Goal: Information Seeking & Learning: Learn about a topic

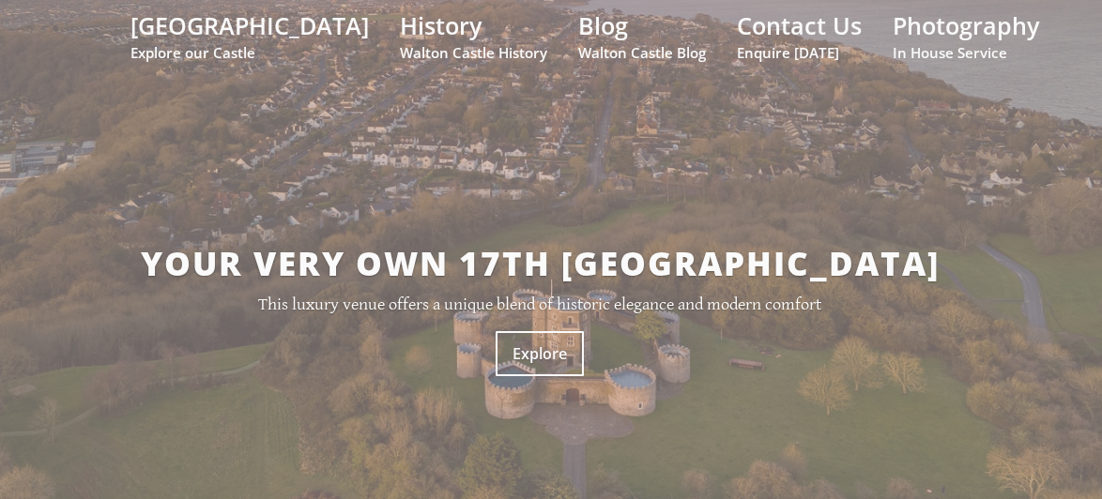
scroll to position [94, 0]
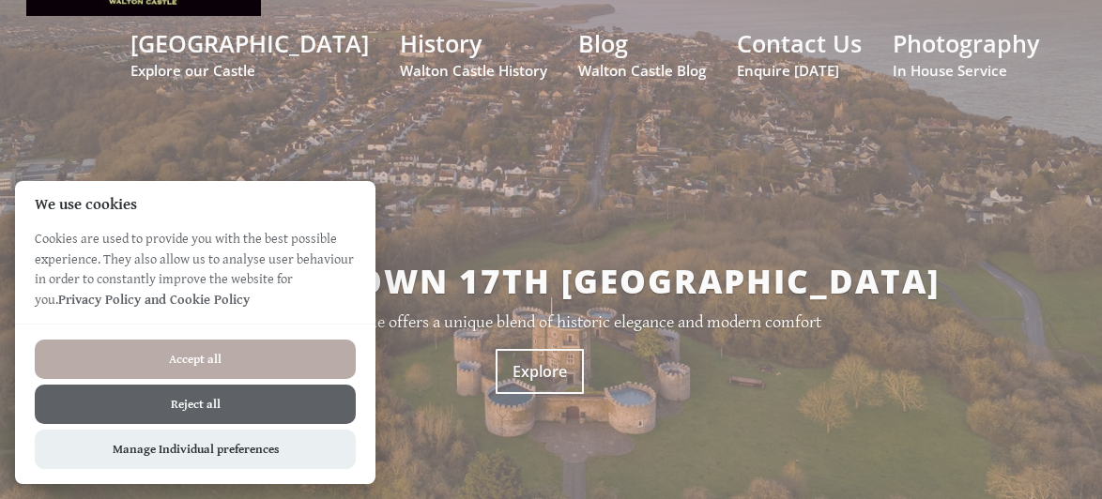
click at [243, 397] on button "Reject all" at bounding box center [195, 404] width 321 height 39
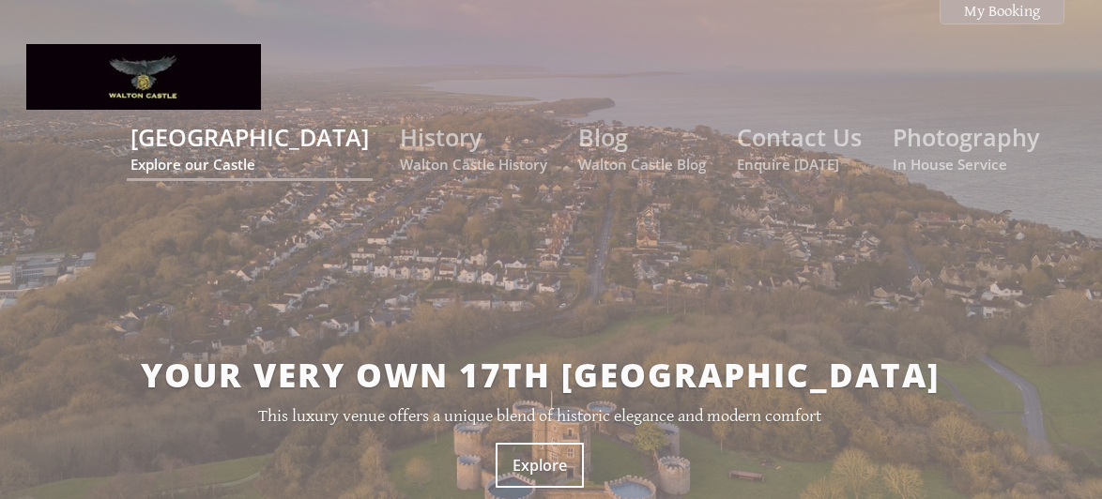
click at [328, 155] on small "Explore our Castle" at bounding box center [249, 164] width 238 height 19
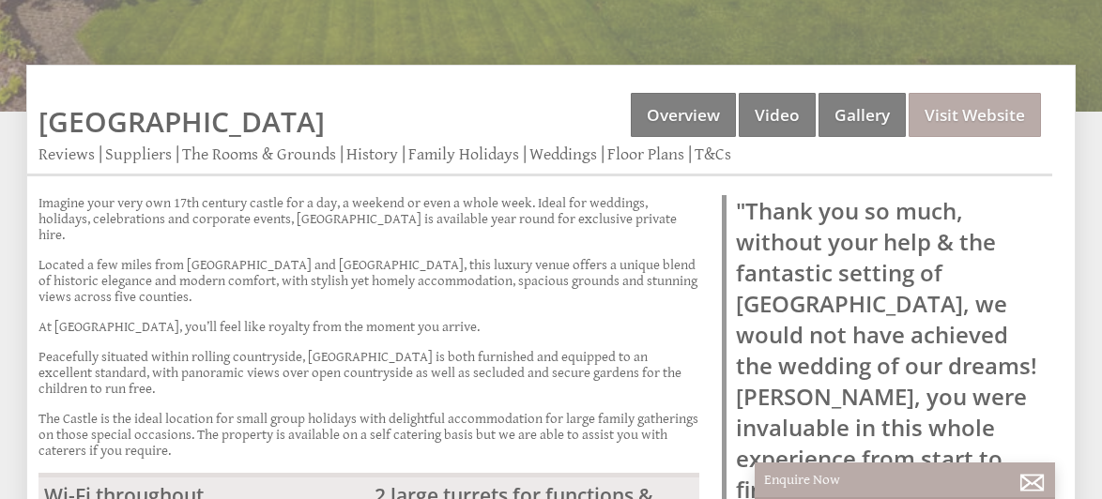
scroll to position [388, 0]
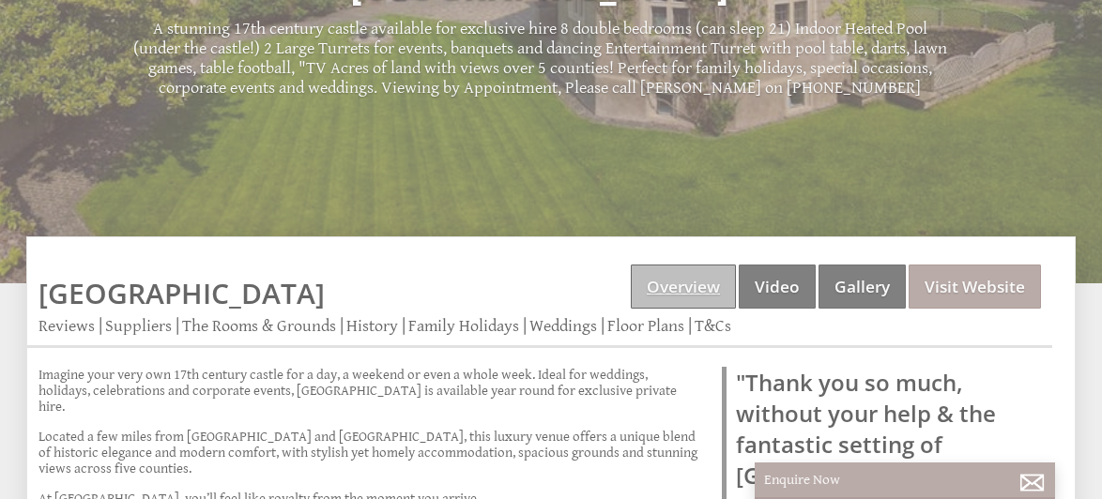
click at [708, 286] on link "Overview" at bounding box center [683, 287] width 105 height 44
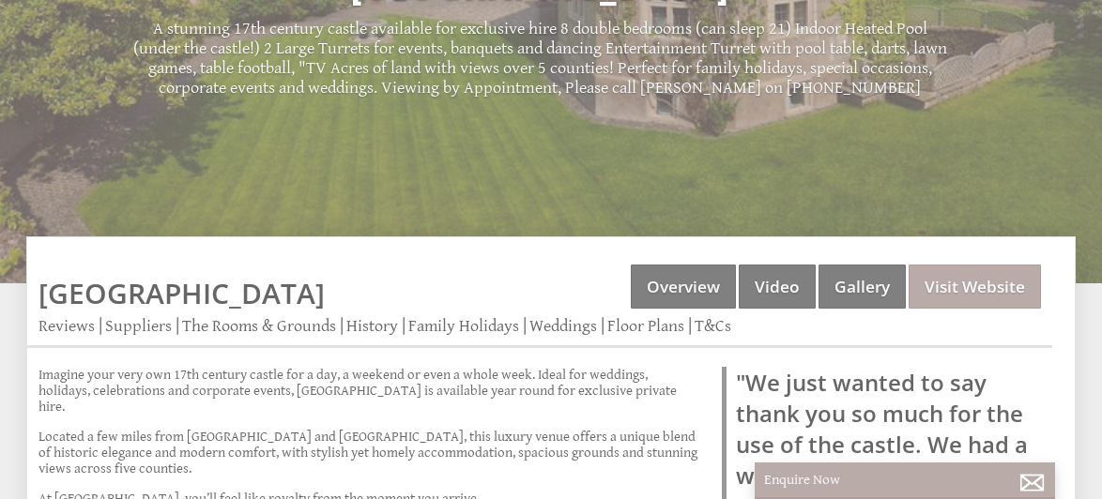
scroll to position [0, 0]
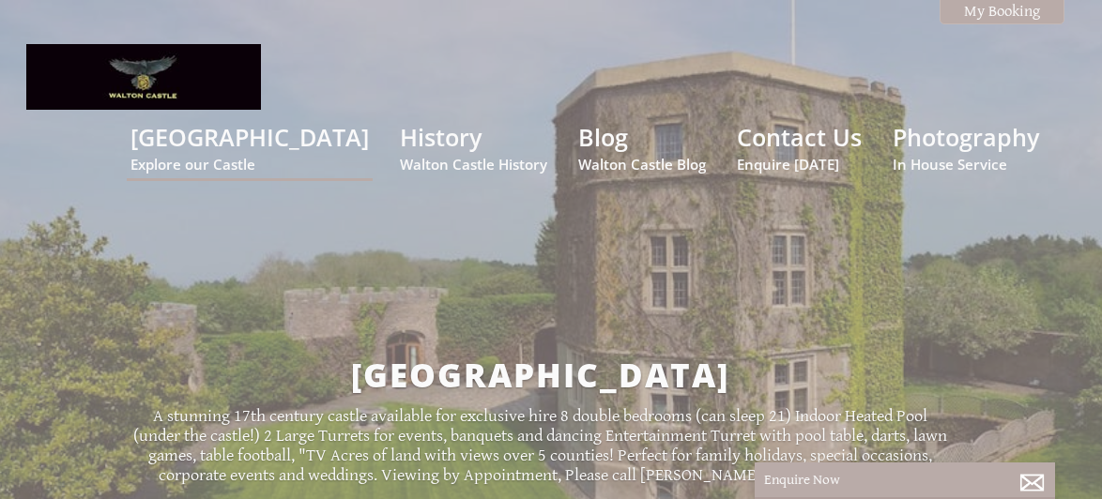
click at [667, 322] on div "Walton Castle A stunning 17th century castle available for exclusive hire 8 dou…" at bounding box center [539, 418] width 1027 height 467
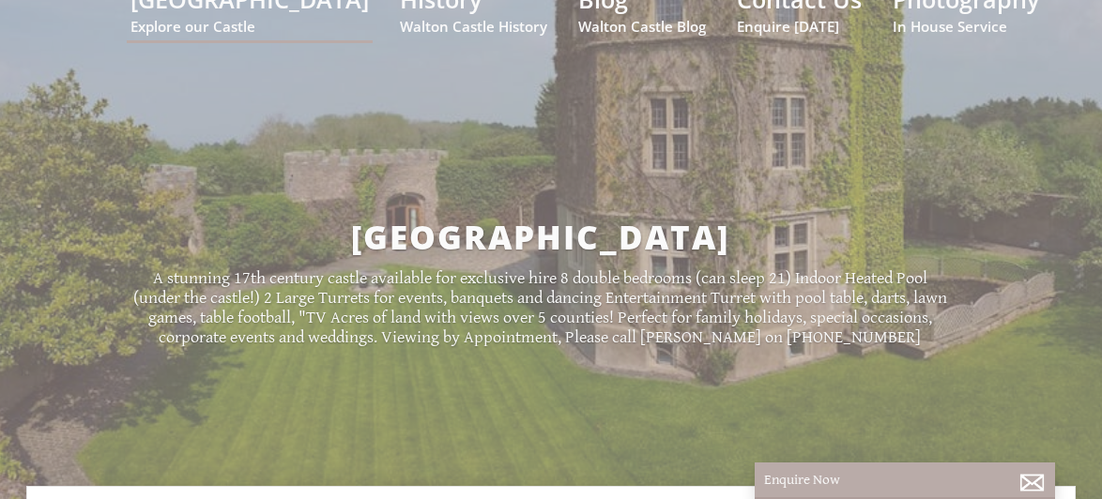
scroll to position [563, 0]
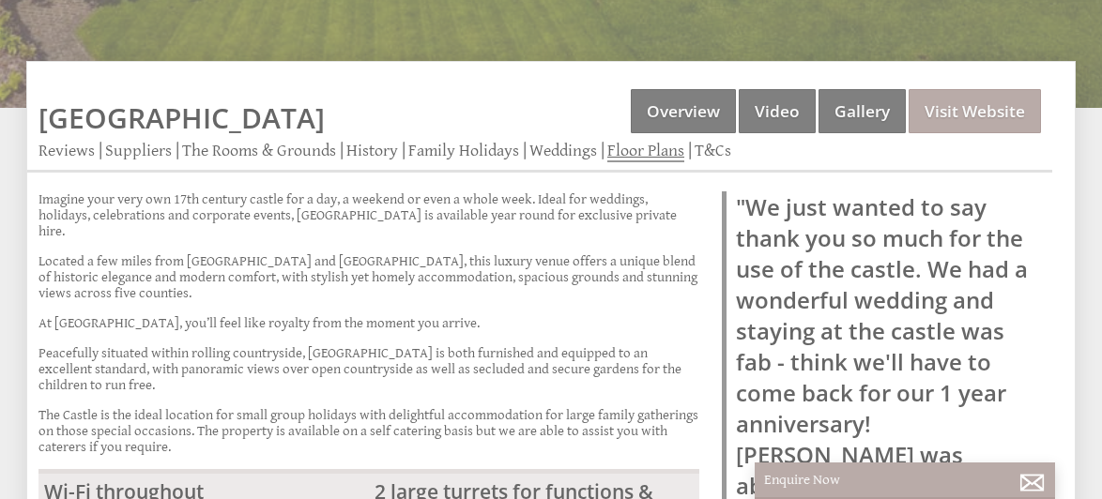
click at [655, 150] on link "Floor Plans" at bounding box center [645, 152] width 77 height 22
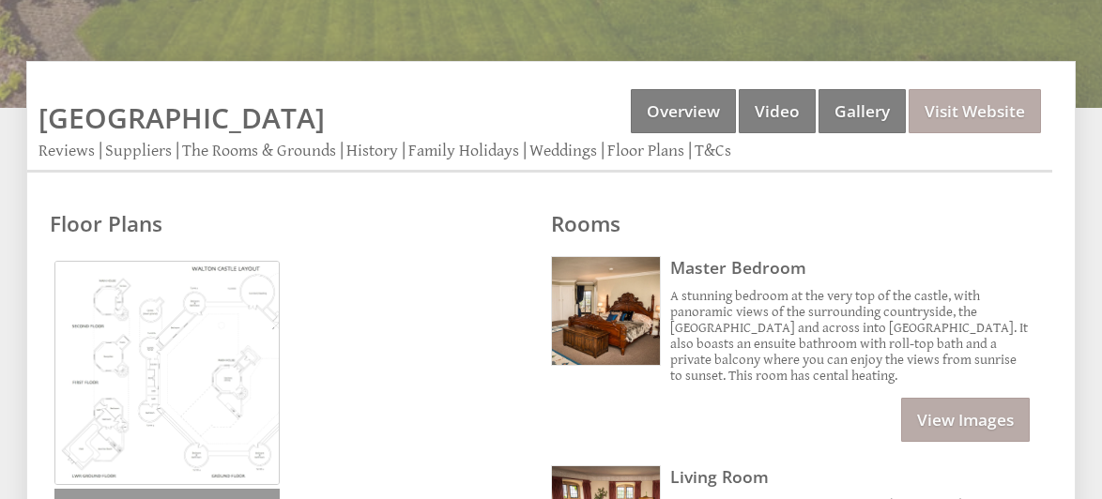
scroll to position [657, 0]
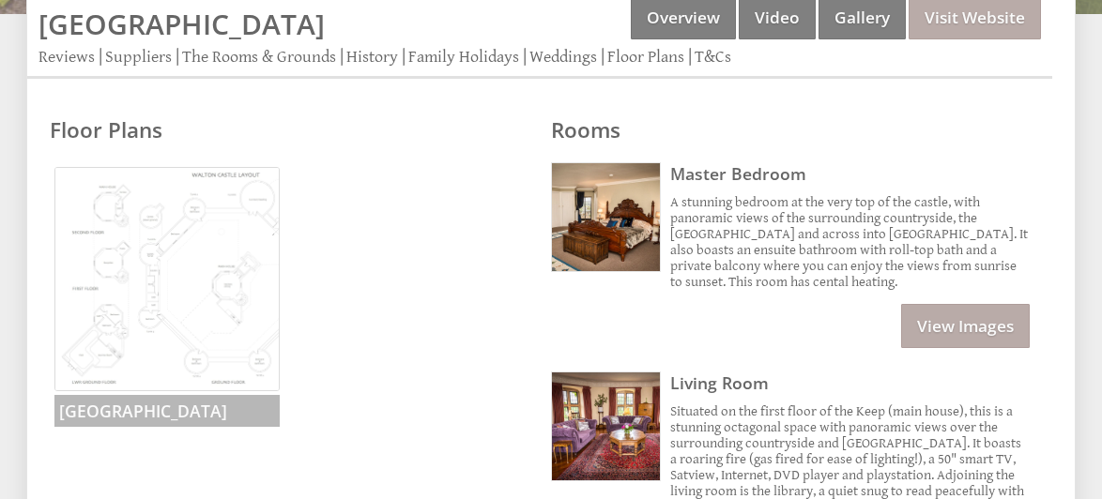
click at [194, 294] on img at bounding box center [166, 279] width 225 height 225
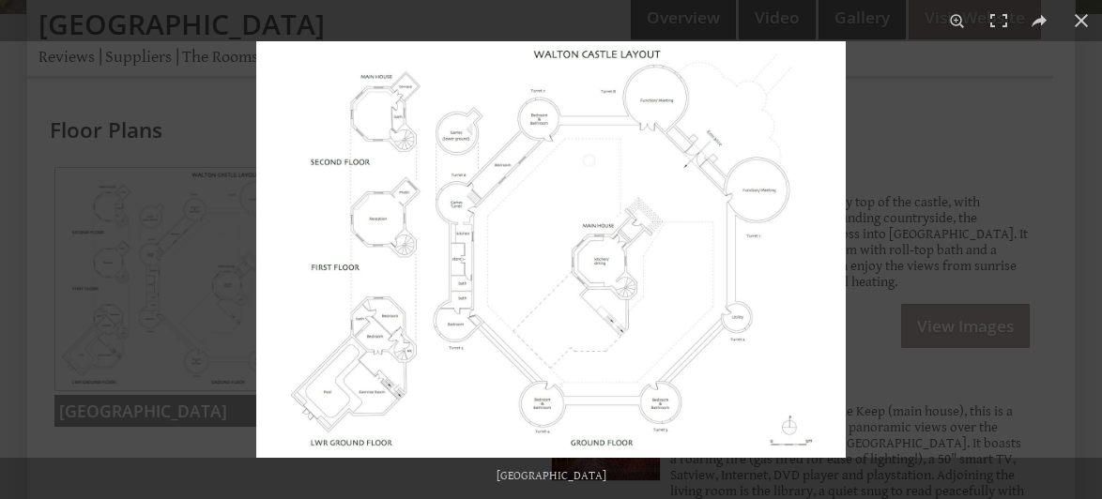
click at [597, 284] on img at bounding box center [550, 249] width 589 height 417
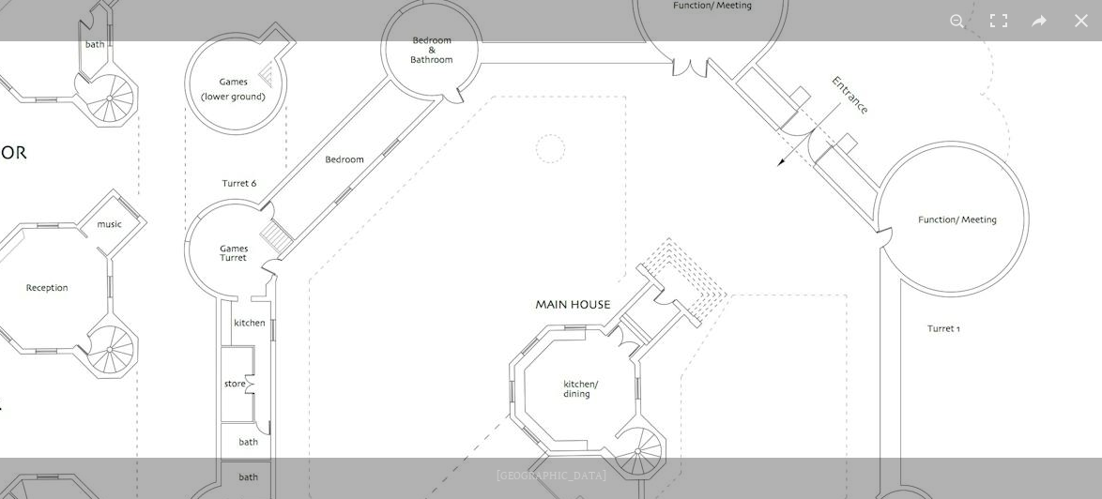
drag, startPoint x: 642, startPoint y: 198, endPoint x: 615, endPoint y: 372, distance: 175.7
click at [615, 372] on img at bounding box center [460, 361] width 1408 height 995
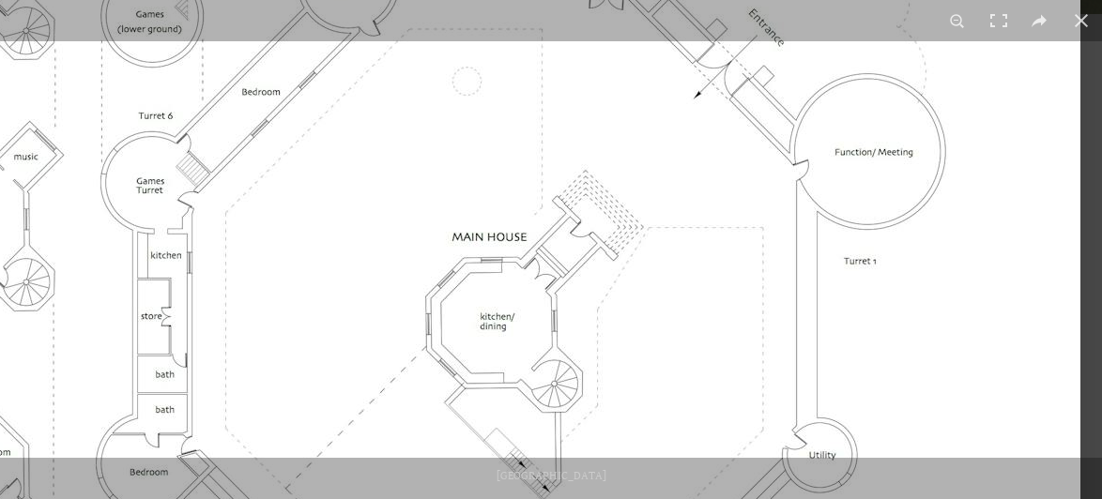
drag, startPoint x: 681, startPoint y: 254, endPoint x: 540, endPoint y: 140, distance: 182.2
click at [540, 140] on img at bounding box center [376, 293] width 1408 height 995
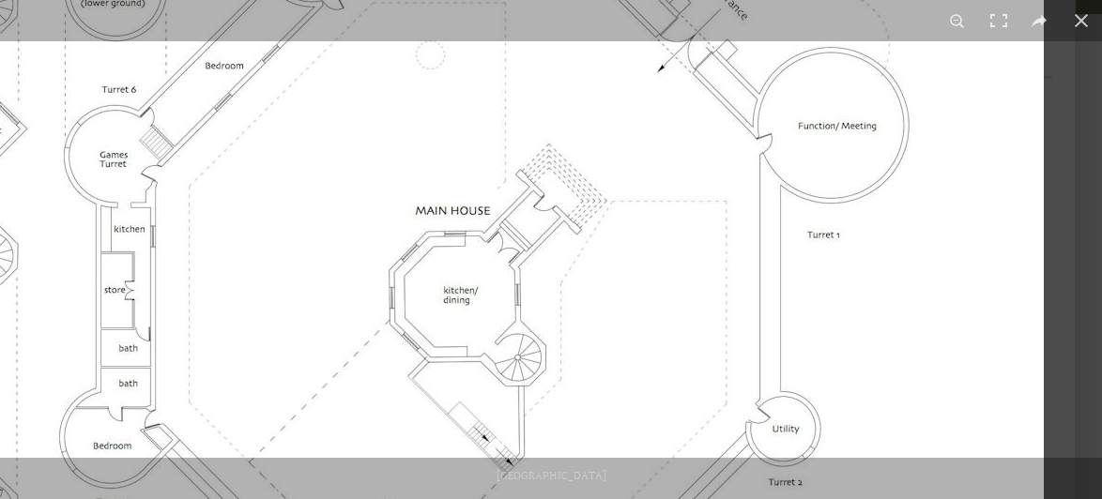
drag, startPoint x: 603, startPoint y: 206, endPoint x: 426, endPoint y: 93, distance: 209.3
click at [426, 93] on img at bounding box center [340, 267] width 1408 height 995
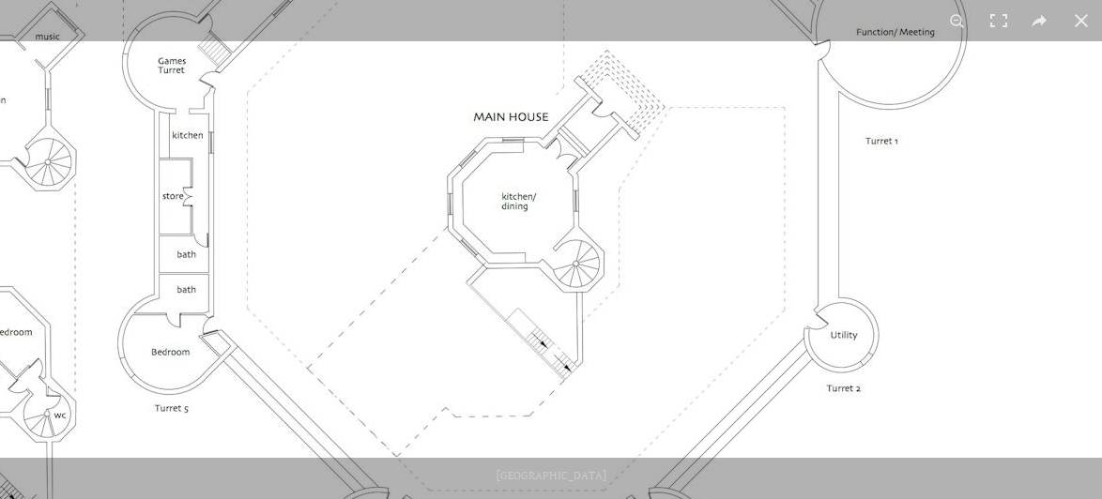
drag, startPoint x: 762, startPoint y: 279, endPoint x: 770, endPoint y: 133, distance: 145.7
click at [766, 134] on img at bounding box center [398, 173] width 1408 height 995
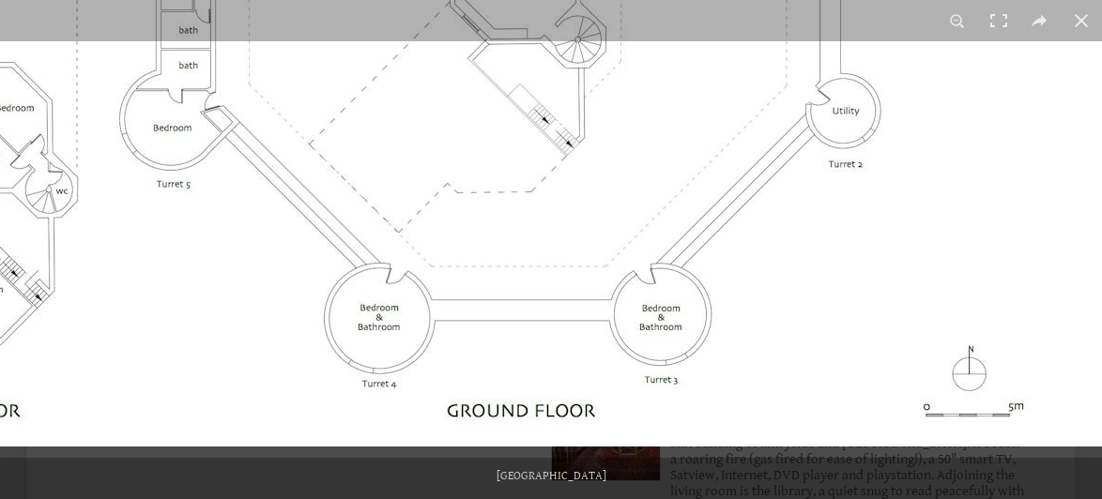
drag, startPoint x: 715, startPoint y: 298, endPoint x: 715, endPoint y: 258, distance: 39.4
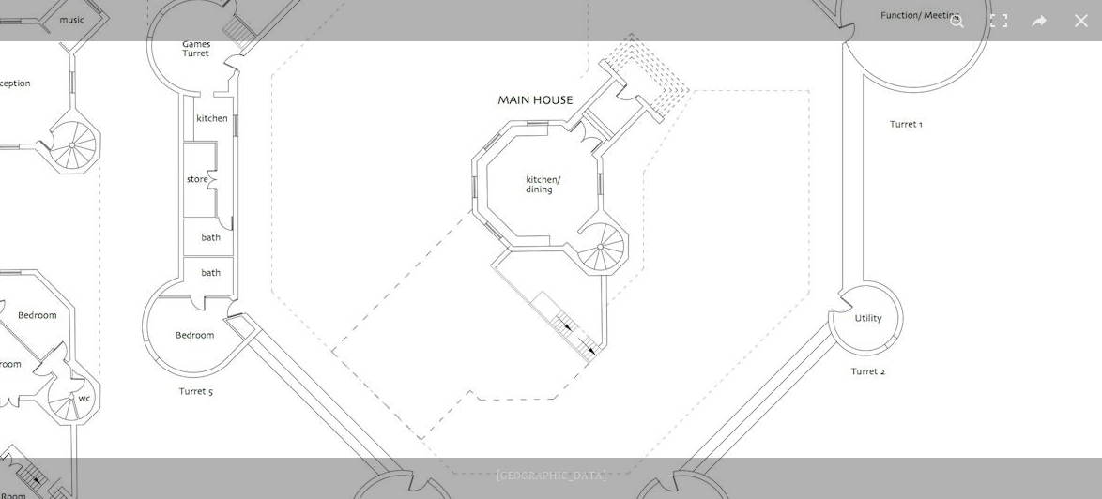
drag, startPoint x: 456, startPoint y: 192, endPoint x: 481, endPoint y: 420, distance: 228.4
click at [481, 419] on img at bounding box center [422, 156] width 1408 height 995
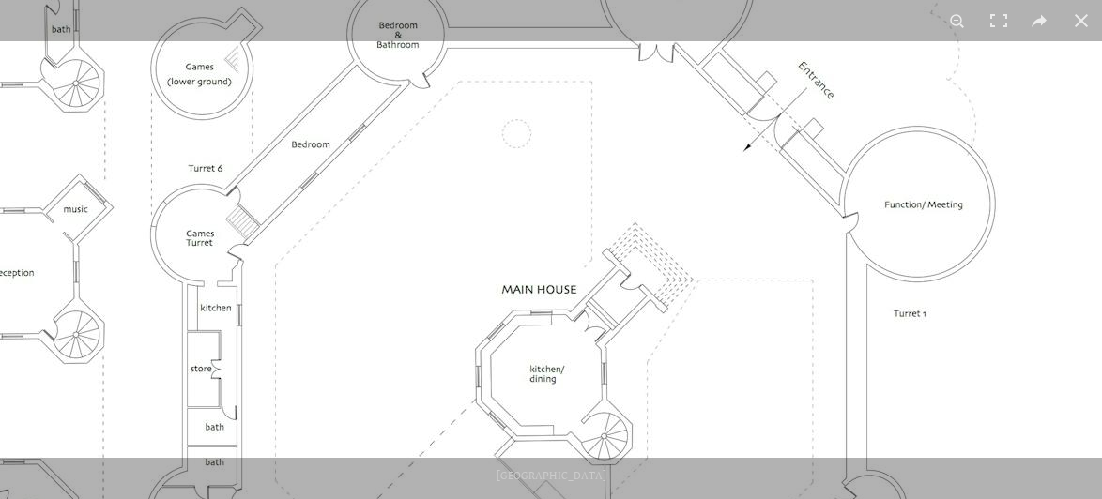
drag, startPoint x: 516, startPoint y: 343, endPoint x: 516, endPoint y: 386, distance: 43.2
click at [516, 386] on img at bounding box center [426, 346] width 1408 height 995
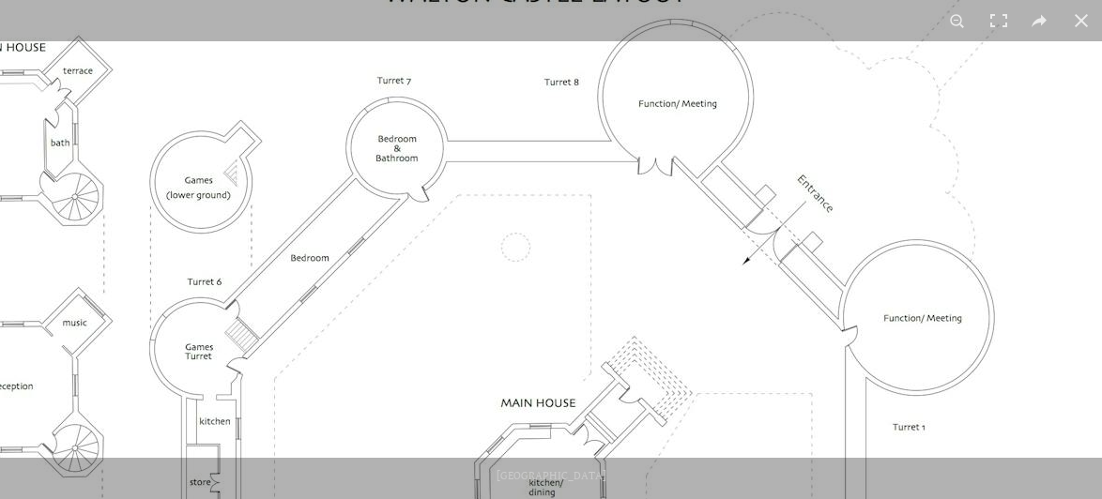
drag, startPoint x: 534, startPoint y: 211, endPoint x: 533, endPoint y: 352, distance: 140.8
click at [533, 352] on img at bounding box center [425, 459] width 1408 height 995
drag, startPoint x: 481, startPoint y: 207, endPoint x: 514, endPoint y: 182, distance: 42.2
click at [514, 182] on img at bounding box center [425, 459] width 1408 height 995
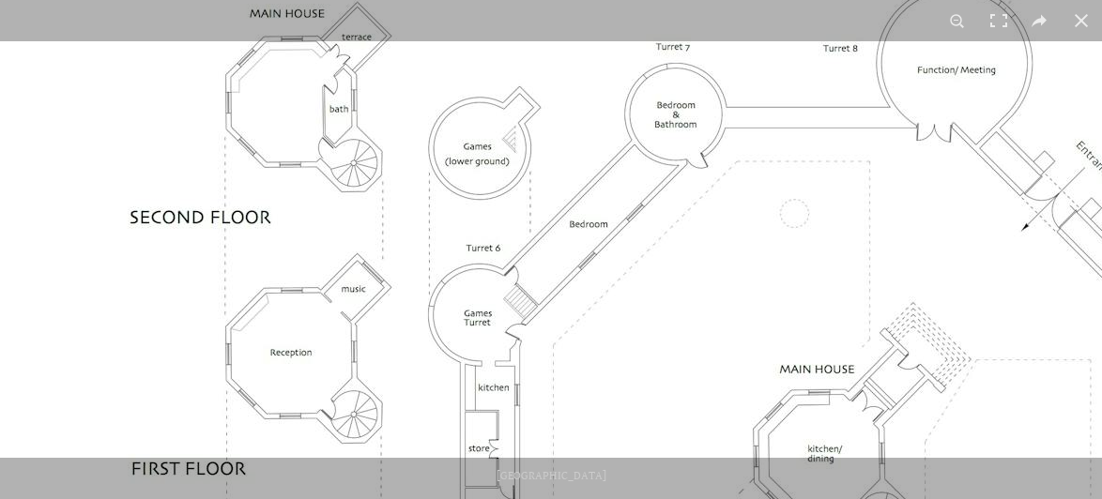
drag, startPoint x: 504, startPoint y: 291, endPoint x: 716, endPoint y: 269, distance: 213.2
click at [781, 237] on img at bounding box center [704, 426] width 1408 height 995
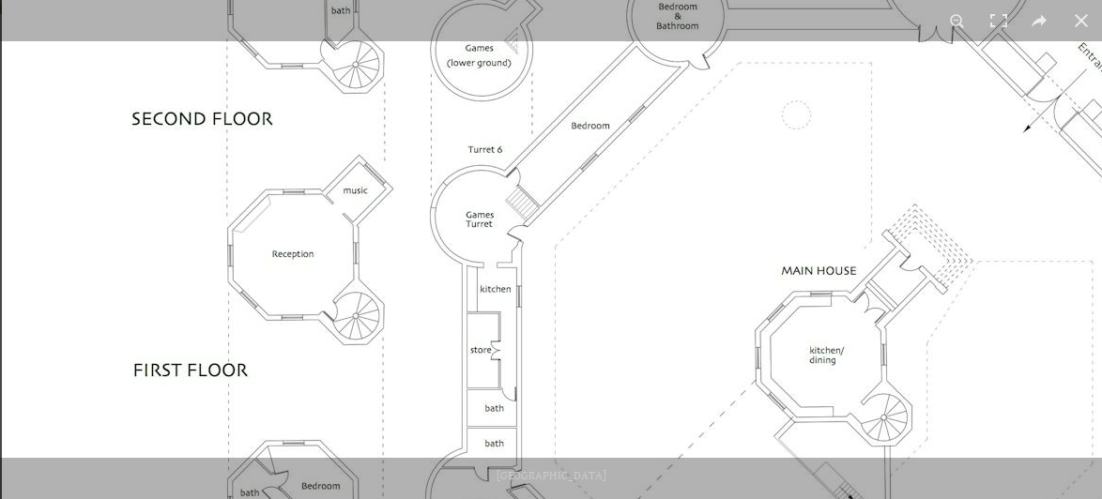
drag, startPoint x: 503, startPoint y: 333, endPoint x: 511, endPoint y: 221, distance: 112.9
click at [511, 221] on img at bounding box center [706, 327] width 1408 height 995
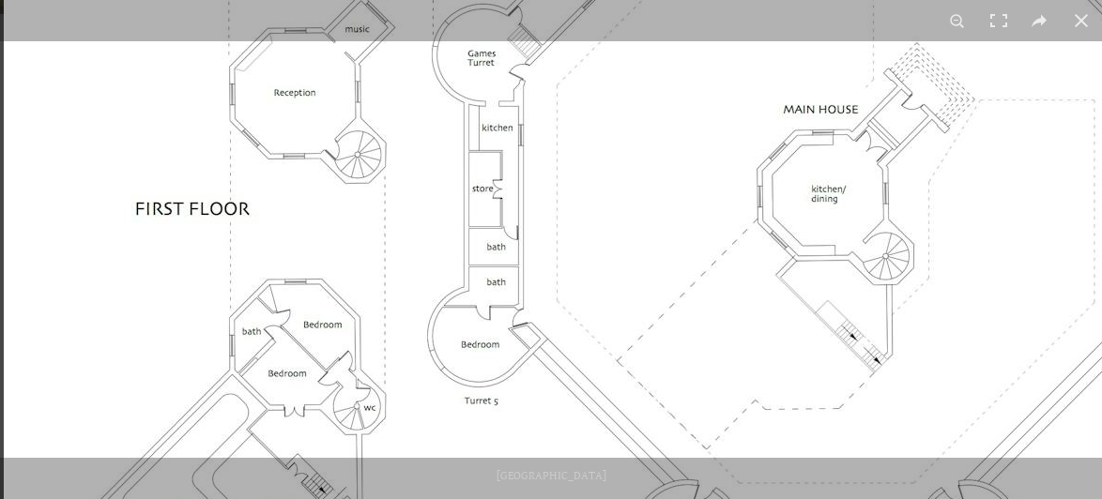
drag, startPoint x: 638, startPoint y: 270, endPoint x: 652, endPoint y: 173, distance: 98.6
click at [652, 173] on img at bounding box center [708, 166] width 1408 height 995
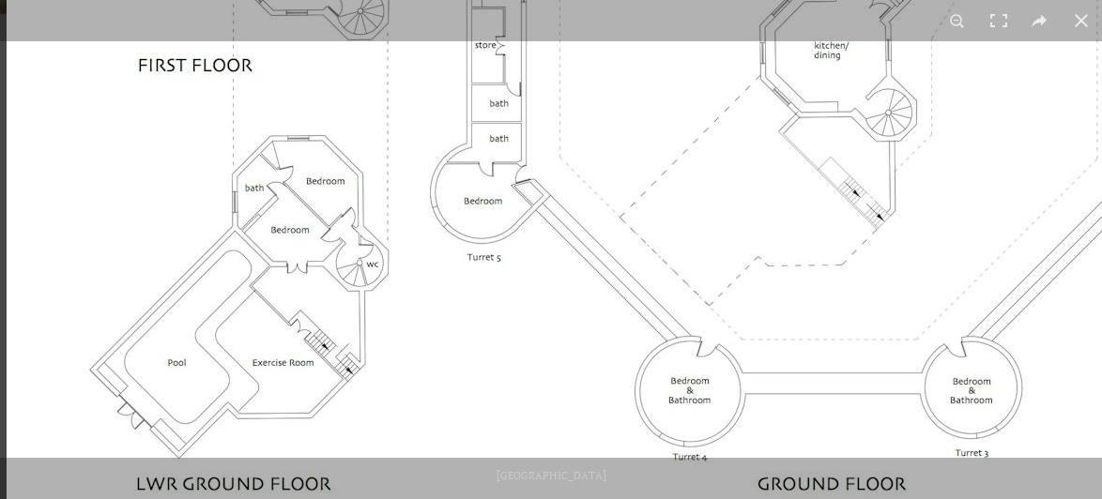
drag, startPoint x: 680, startPoint y: 309, endPoint x: 704, endPoint y: 153, distance: 157.5
click at [704, 153] on img at bounding box center [711, 22] width 1408 height 995
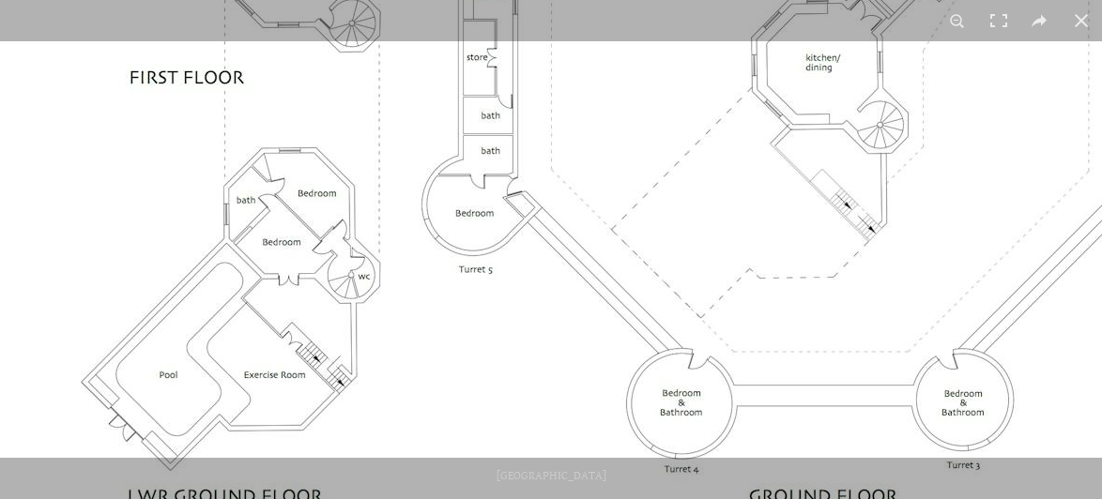
drag, startPoint x: 653, startPoint y: 374, endPoint x: 651, endPoint y: 361, distance: 12.3
click at [651, 361] on img at bounding box center [702, 34] width 1408 height 995
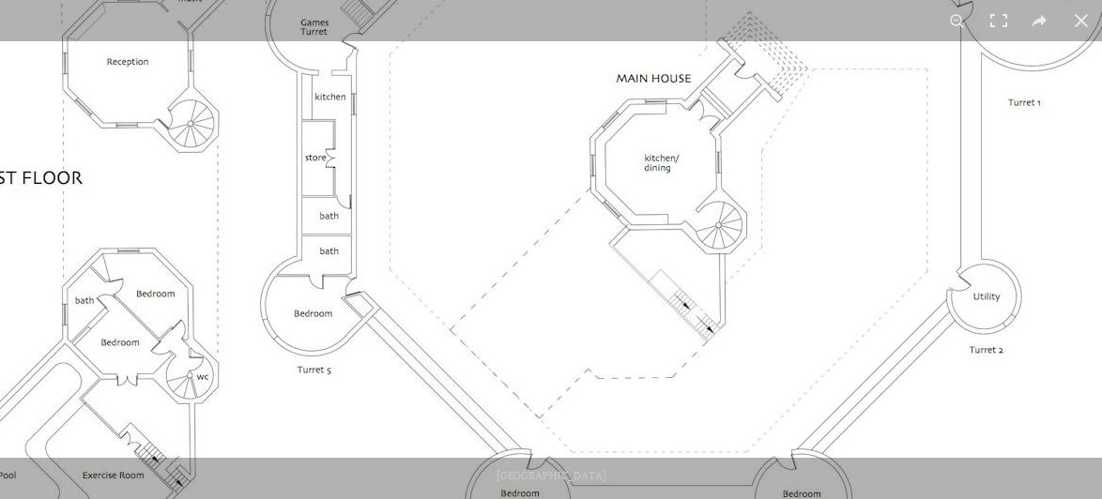
drag, startPoint x: 610, startPoint y: 159, endPoint x: 445, endPoint y: 214, distance: 174.2
click at [437, 214] on img at bounding box center [541, 135] width 1408 height 995
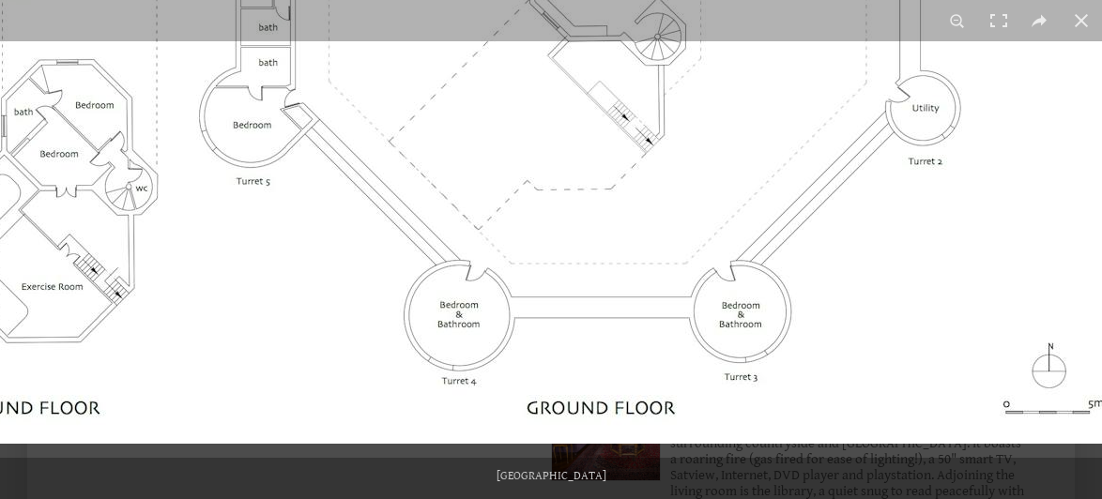
drag, startPoint x: 663, startPoint y: 388, endPoint x: 619, endPoint y: 207, distance: 185.3
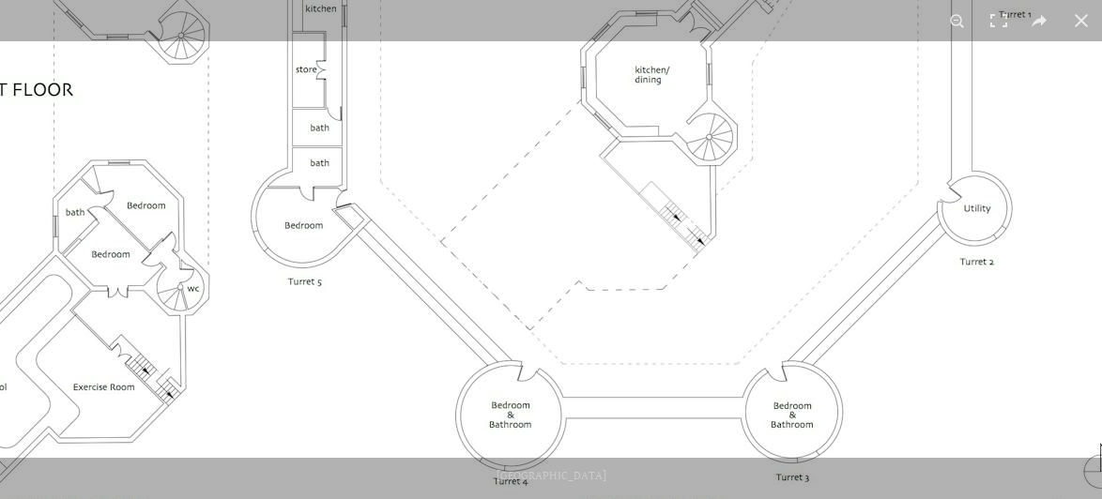
drag, startPoint x: 508, startPoint y: 242, endPoint x: 579, endPoint y: 381, distance: 156.1
click at [579, 381] on img at bounding box center [531, 47] width 1408 height 995
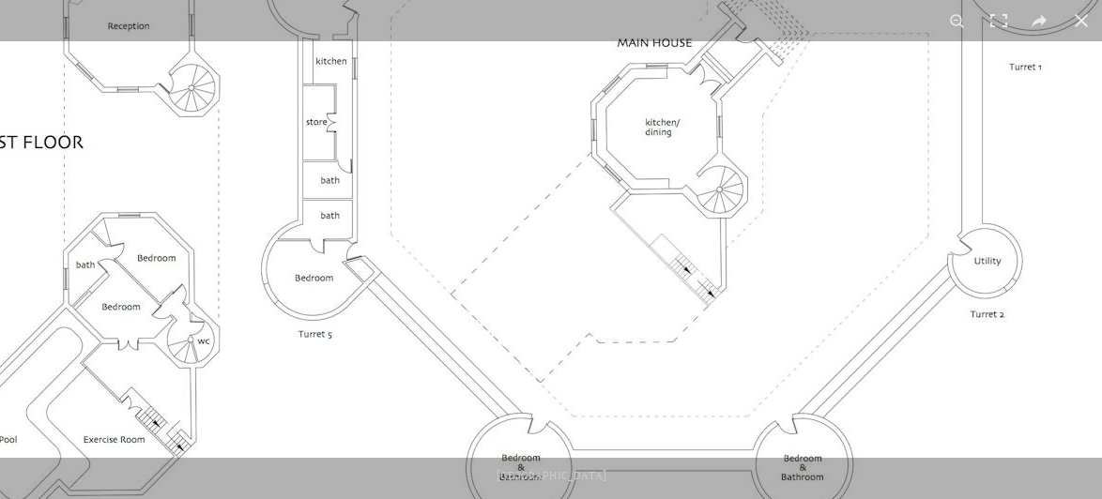
drag, startPoint x: 501, startPoint y: 244, endPoint x: 525, endPoint y: 281, distance: 43.5
click at [525, 281] on img at bounding box center [542, 99] width 1408 height 995
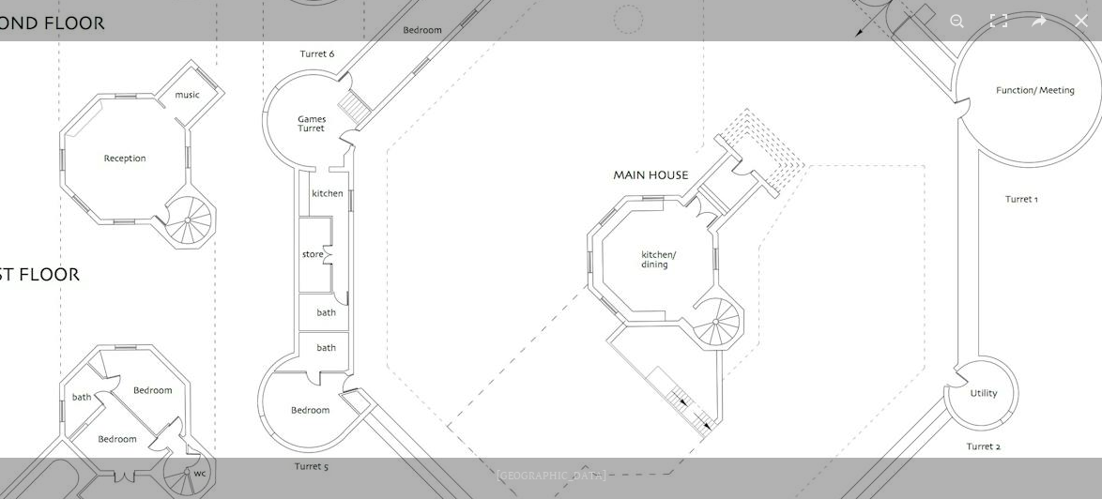
drag, startPoint x: 420, startPoint y: 237, endPoint x: 417, endPoint y: 373, distance: 135.2
click at [417, 373] on img at bounding box center [538, 231] width 1408 height 995
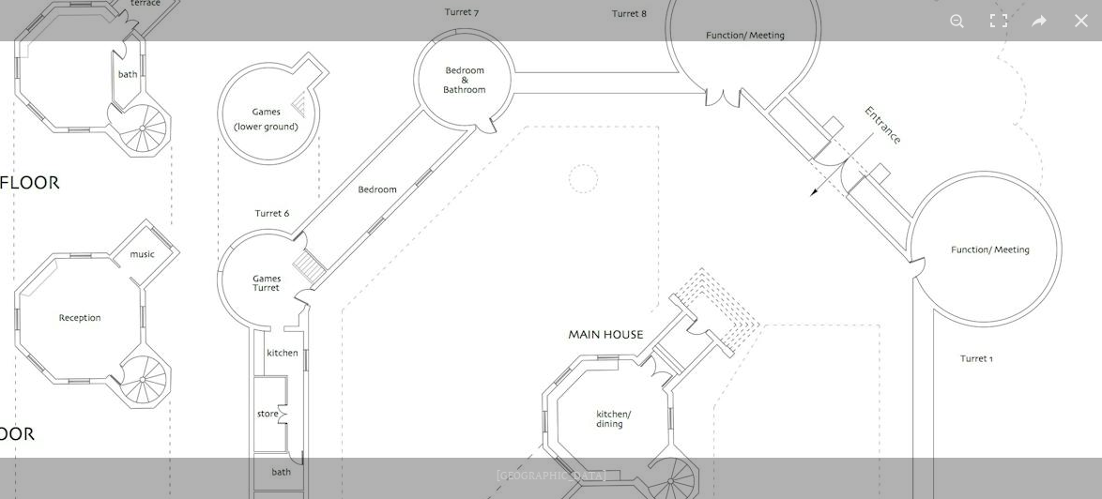
drag, startPoint x: 408, startPoint y: 198, endPoint x: 370, endPoint y: 358, distance: 164.1
click at [370, 358] on img at bounding box center [493, 391] width 1408 height 995
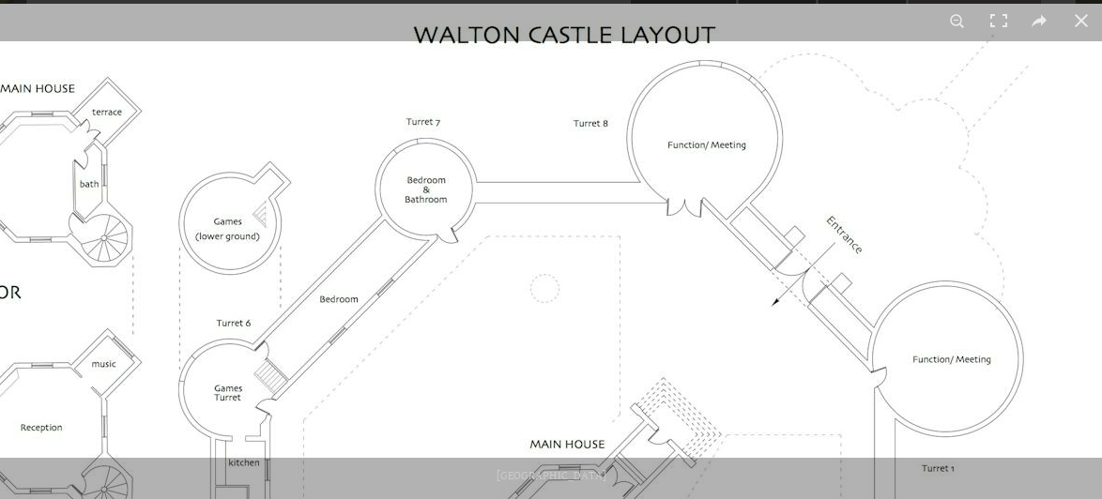
drag, startPoint x: 439, startPoint y: 192, endPoint x: 414, endPoint y: 265, distance: 76.6
click at [414, 265] on img at bounding box center [454, 501] width 1408 height 995
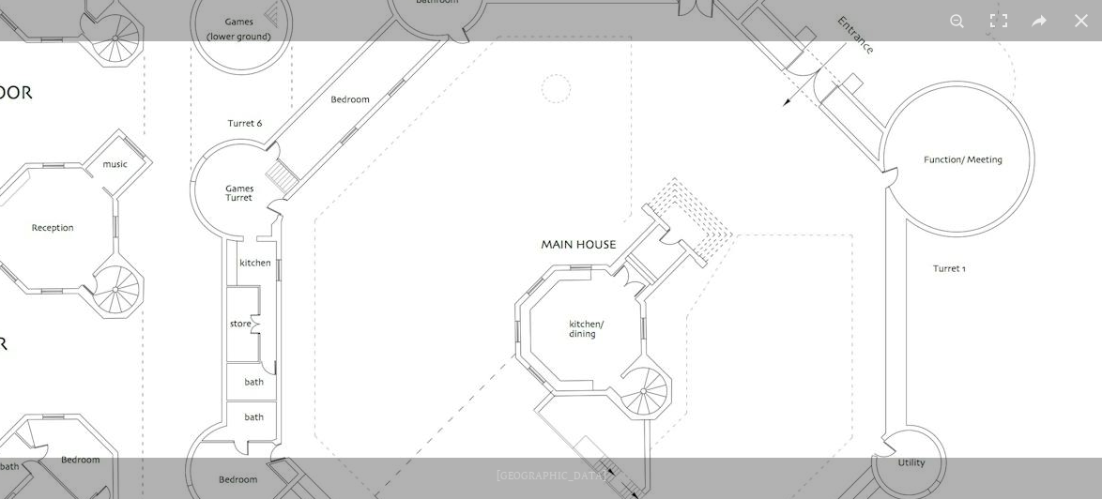
drag, startPoint x: 505, startPoint y: 298, endPoint x: 516, endPoint y: 106, distance: 192.7
click at [516, 106] on img at bounding box center [466, 301] width 1408 height 995
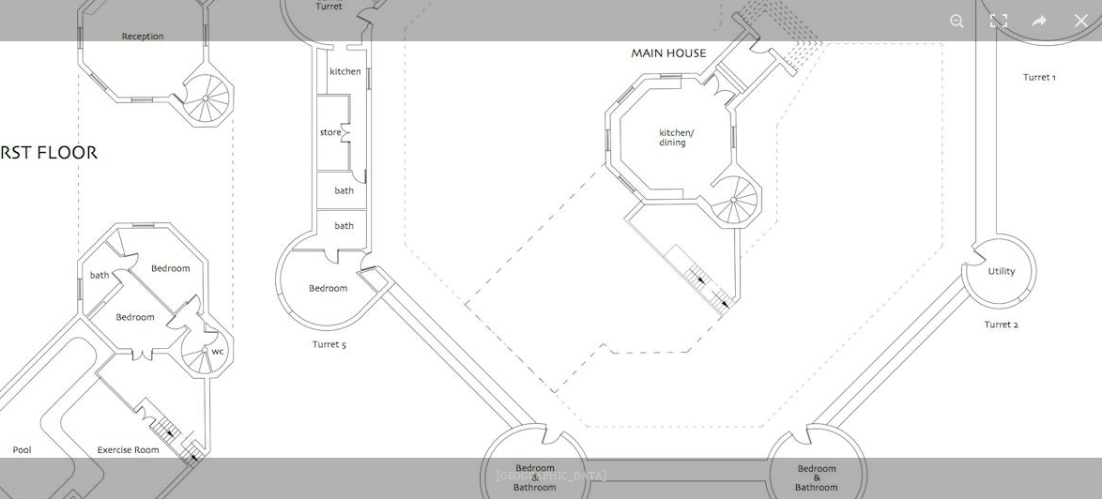
drag, startPoint x: 482, startPoint y: 314, endPoint x: 572, endPoint y: 94, distance: 238.2
click at [572, 94] on img at bounding box center [556, 109] width 1408 height 995
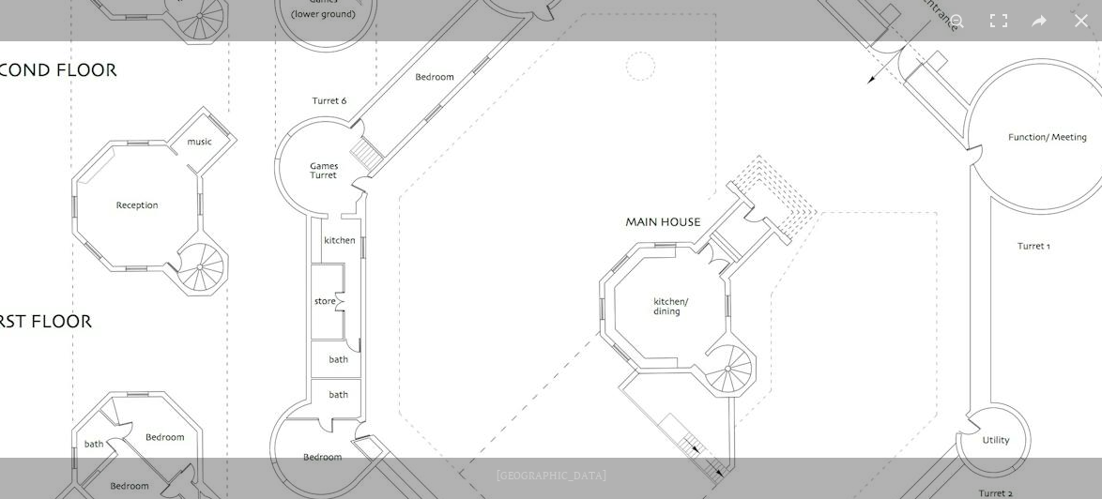
drag, startPoint x: 578, startPoint y: 176, endPoint x: 572, endPoint y: 319, distance: 142.8
click at [572, 319] on img at bounding box center [550, 278] width 1408 height 995
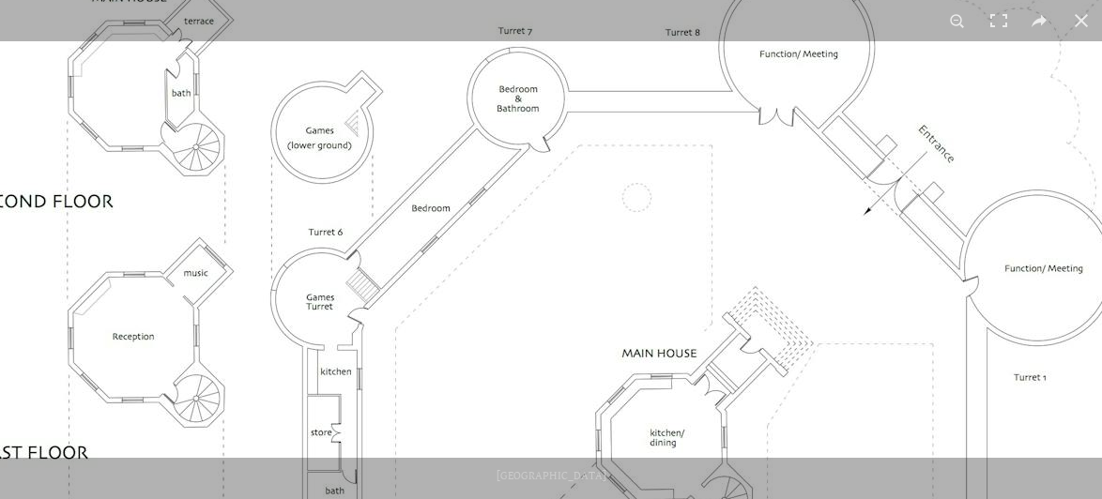
drag, startPoint x: 567, startPoint y: 191, endPoint x: 563, endPoint y: 337, distance: 146.5
click at [563, 337] on img at bounding box center [546, 410] width 1408 height 995
click at [481, 263] on img at bounding box center [546, 410] width 1408 height 995
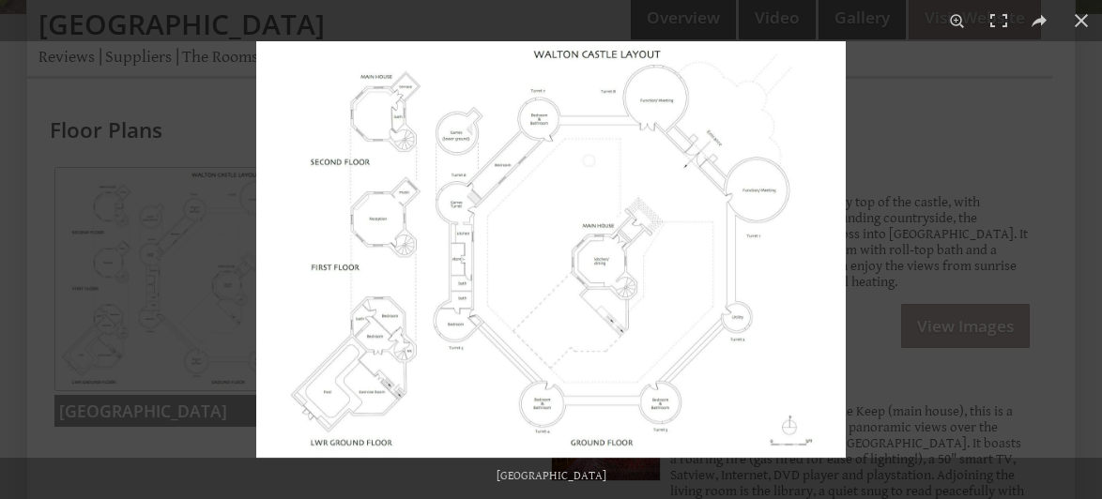
click at [490, 252] on img at bounding box center [550, 249] width 589 height 417
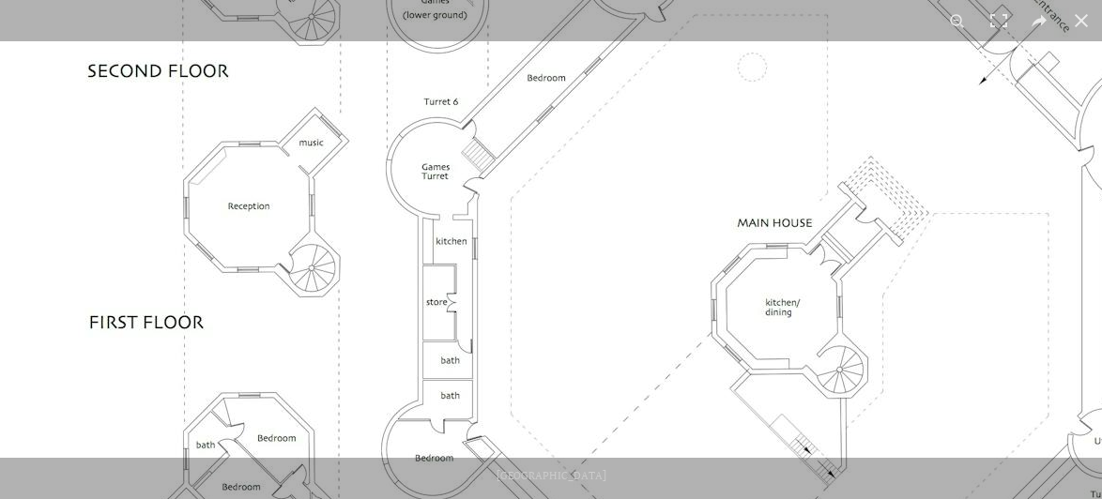
drag, startPoint x: 521, startPoint y: 322, endPoint x: 546, endPoint y: 341, distance: 31.5
click at [546, 341] on img at bounding box center [662, 279] width 1408 height 995
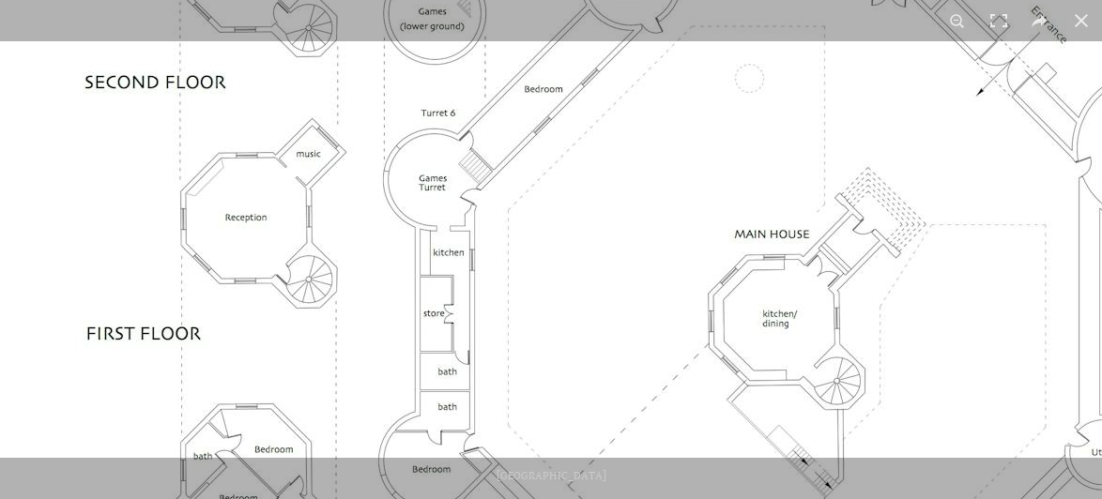
drag, startPoint x: 578, startPoint y: 179, endPoint x: 496, endPoint y: 288, distance: 136.1
click at [496, 288] on img at bounding box center [659, 291] width 1408 height 995
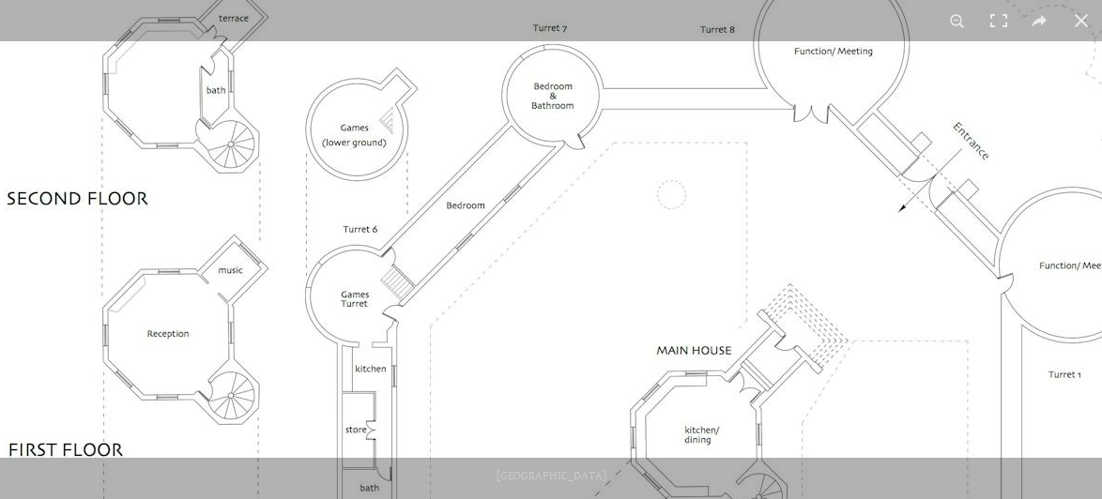
drag, startPoint x: 643, startPoint y: 187, endPoint x: 524, endPoint y: 326, distance: 183.0
click at [524, 326] on img at bounding box center [581, 407] width 1408 height 995
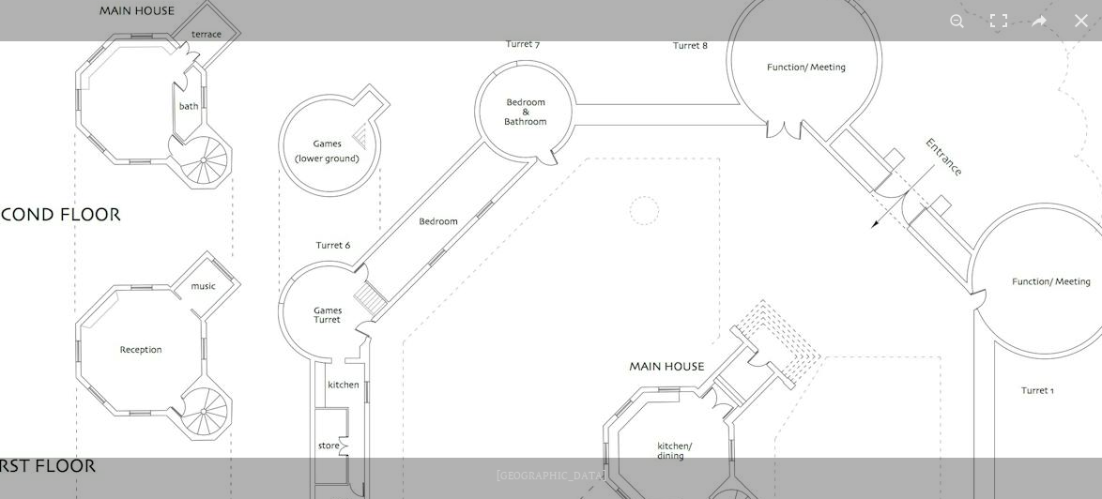
drag, startPoint x: 584, startPoint y: 249, endPoint x: 533, endPoint y: 279, distance: 58.9
click at [533, 279] on img at bounding box center [554, 423] width 1408 height 995
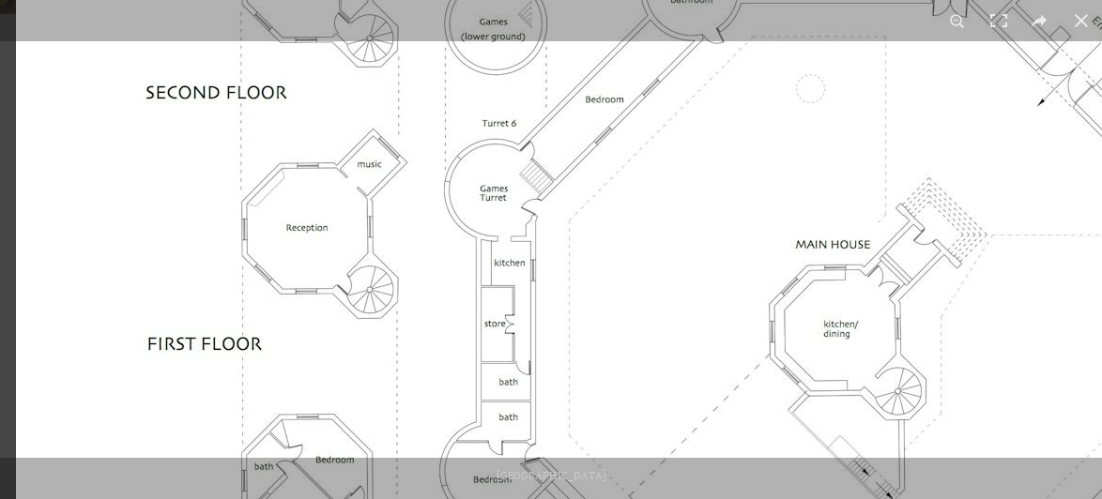
drag, startPoint x: 333, startPoint y: 254, endPoint x: 557, endPoint y: 131, distance: 255.8
click at [557, 131] on img at bounding box center [720, 301] width 1408 height 995
